Goal: Check status: Check status

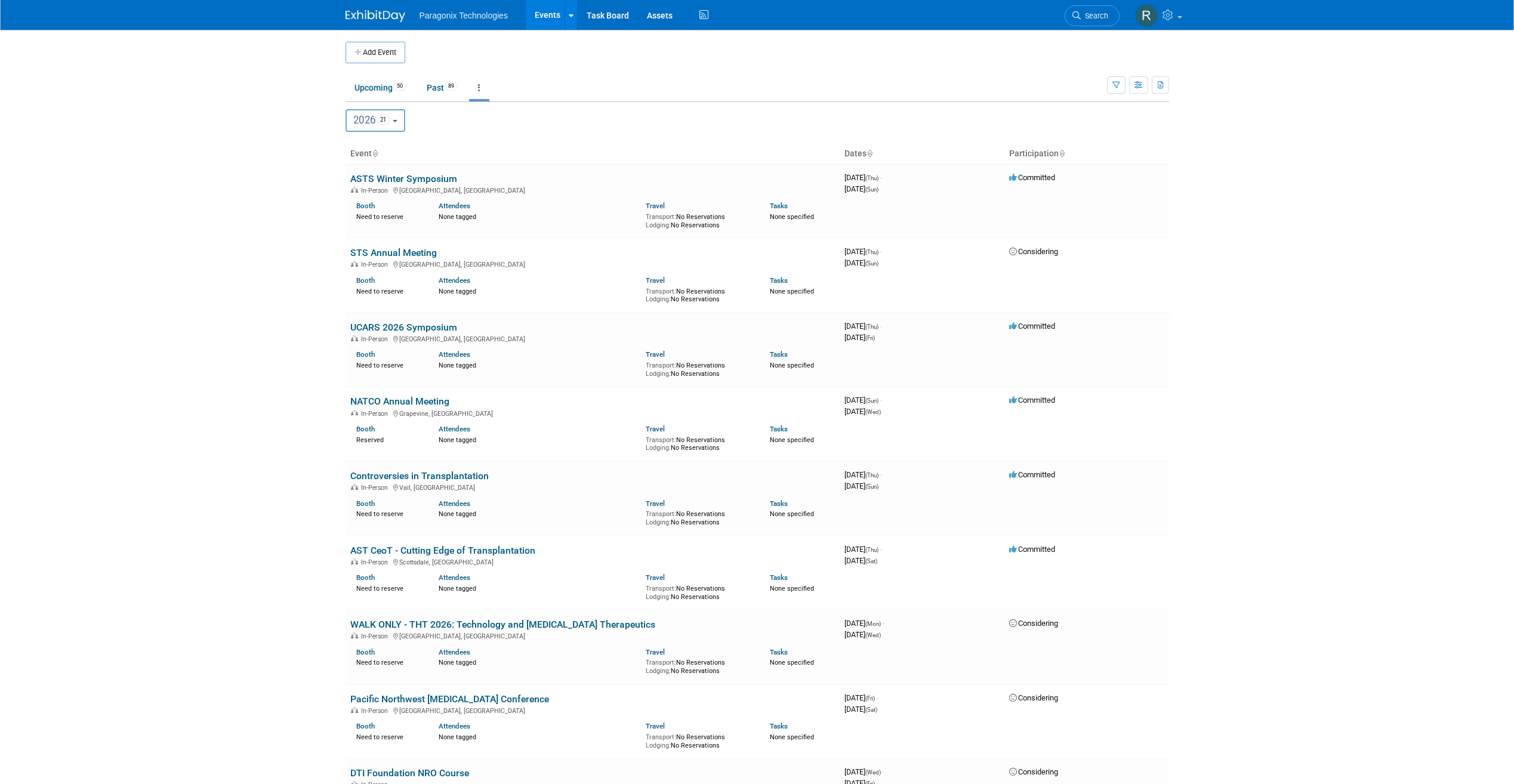
click at [404, 120] on button "2026 21" at bounding box center [375, 120] width 60 height 23
click at [364, 142] on label "2024 44" at bounding box center [377, 148] width 51 height 19
click at [356, 144] on input "2024 44" at bounding box center [351, 148] width 7 height 7
select select "2024"
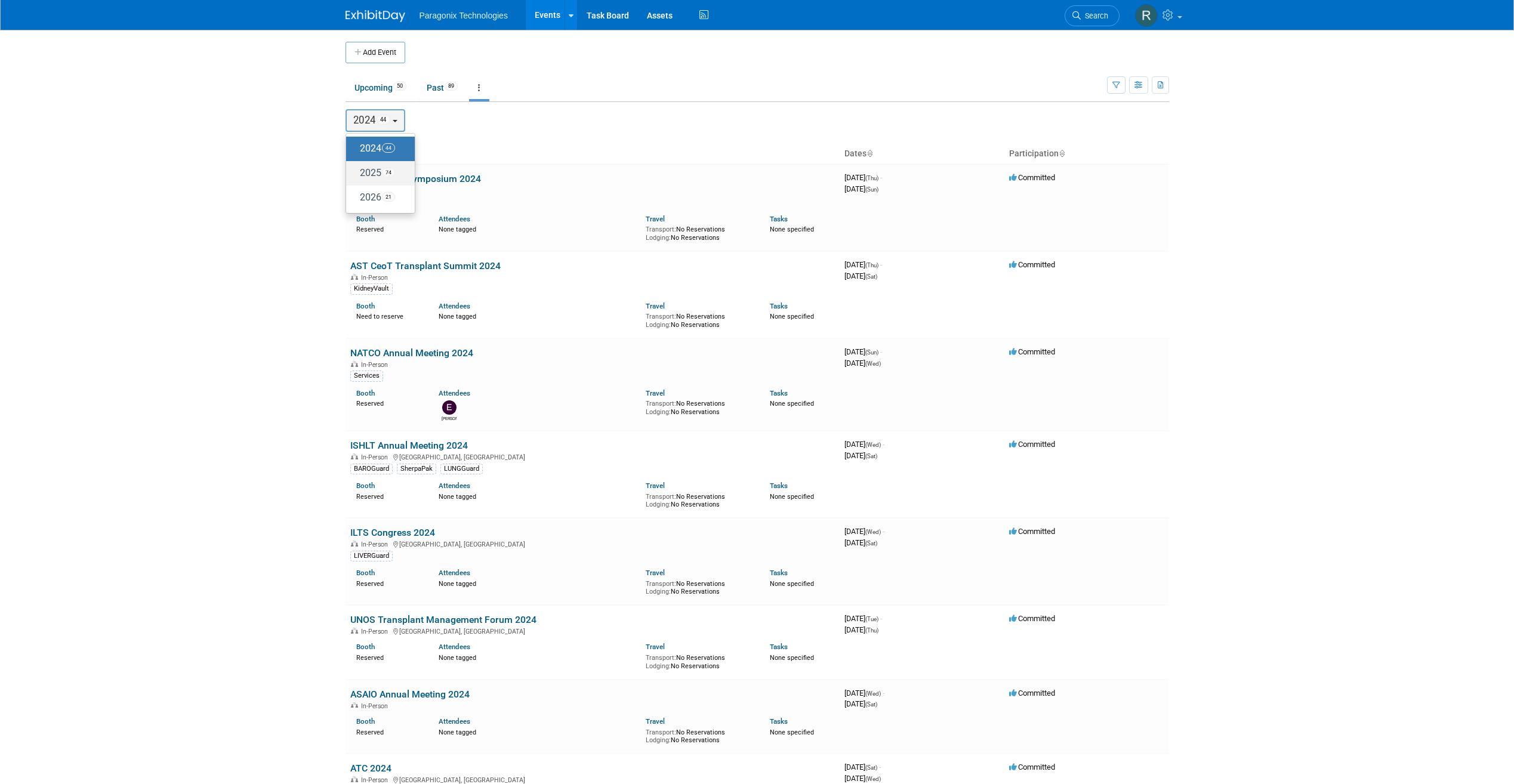
click at [366, 173] on label "2025 74" at bounding box center [377, 173] width 51 height 19
click at [356, 173] on input "2025 74" at bounding box center [351, 173] width 7 height 7
select select "2025"
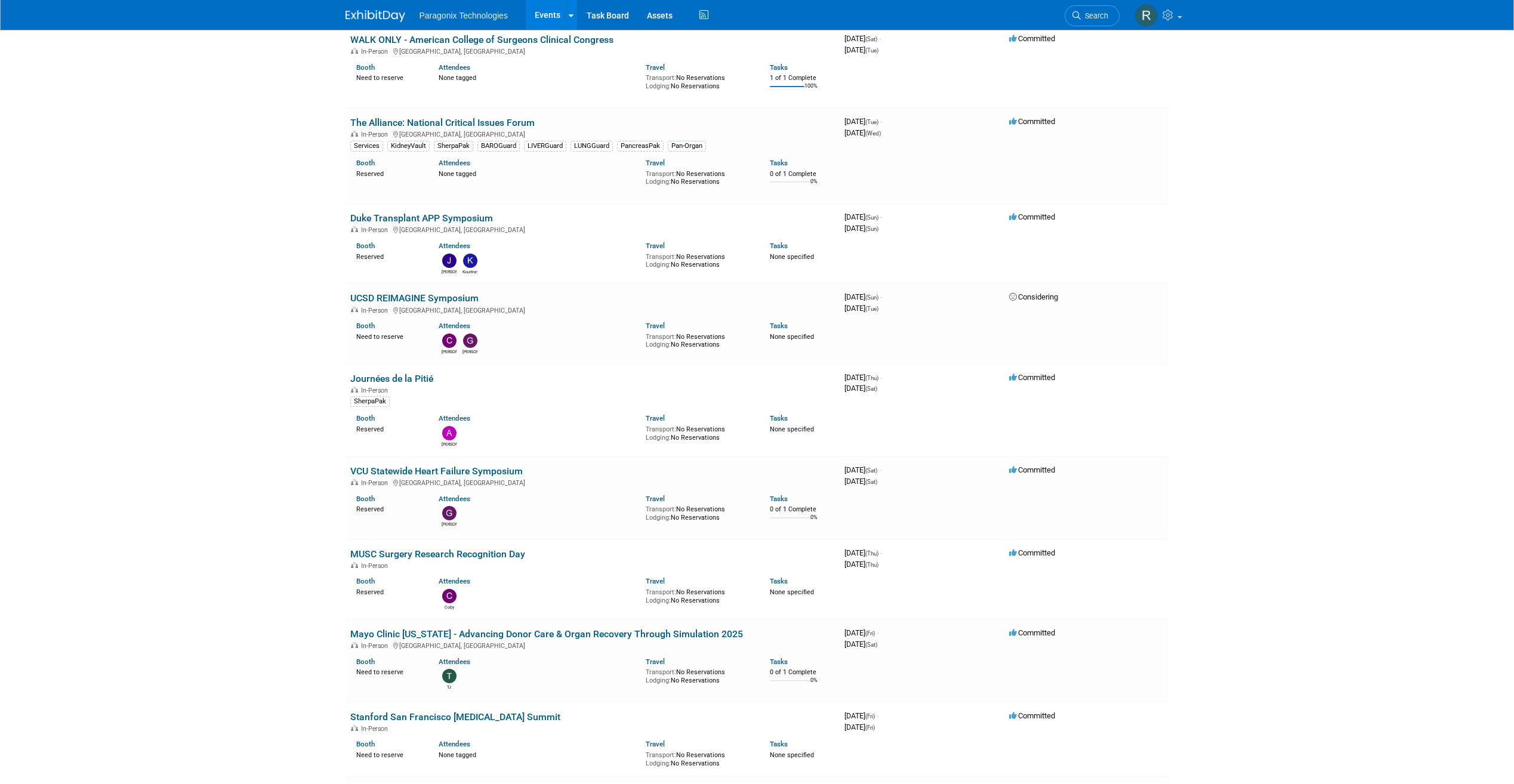
scroll to position [5291, 0]
